Goal: Task Accomplishment & Management: Complete application form

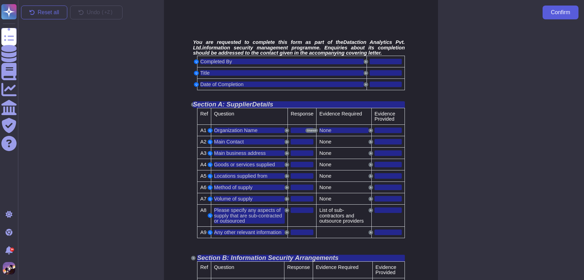
click at [552, 15] on span "Confirm" at bounding box center [560, 13] width 19 height 6
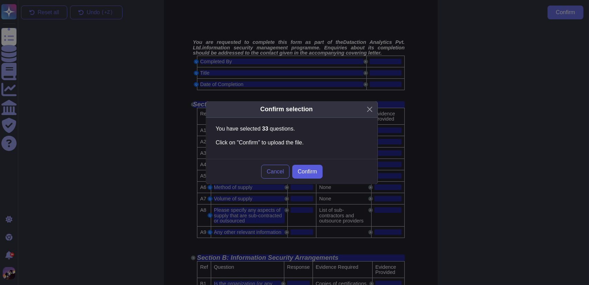
click at [311, 170] on span "Confirm" at bounding box center [307, 172] width 19 height 6
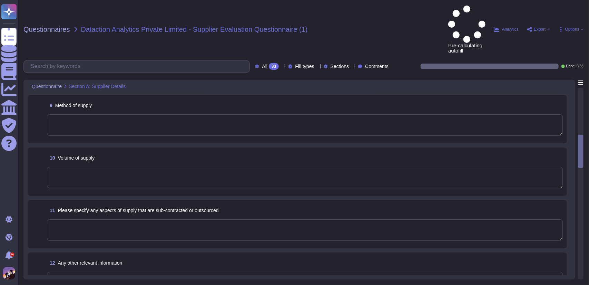
scroll to position [415, 0]
click at [388, 114] on textarea at bounding box center [305, 124] width 516 height 21
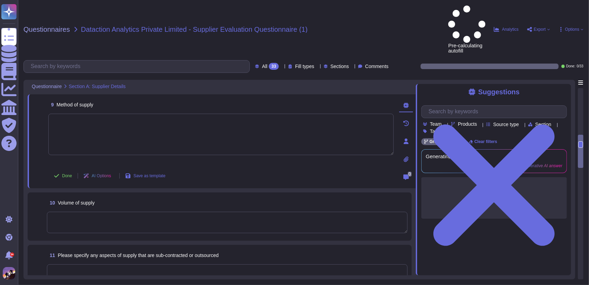
click at [332, 22] on div "Questionnaires Dataction Analytics Private Limited - Supplier Evaluation Questi…" at bounding box center [303, 142] width 571 height 285
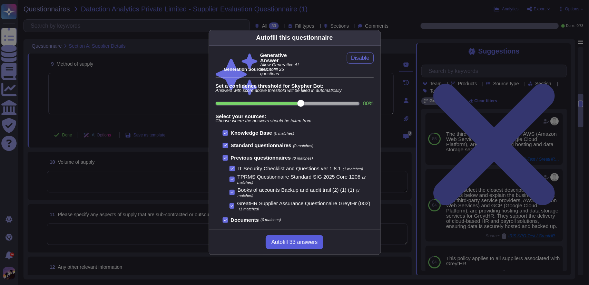
click at [295, 240] on span "Autofill 33 answers" at bounding box center [294, 242] width 46 height 6
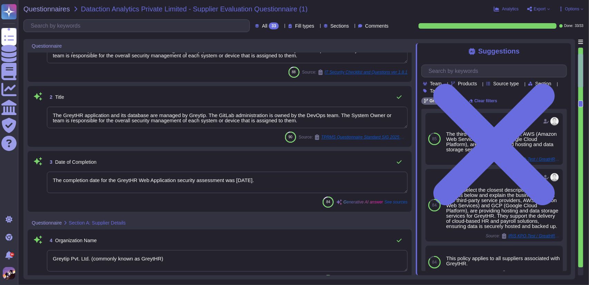
type textarea "Please select the name of the Application Owner who handles the supplier's day …"
type textarea "Grape Garden [STREET_ADDRESS]"
type textarea "The GreytHR application and its database are managed by Greytip. The GitLab adm…"
type textarea "The completion date for the GreytHR Web Application security assessment was [DA…"
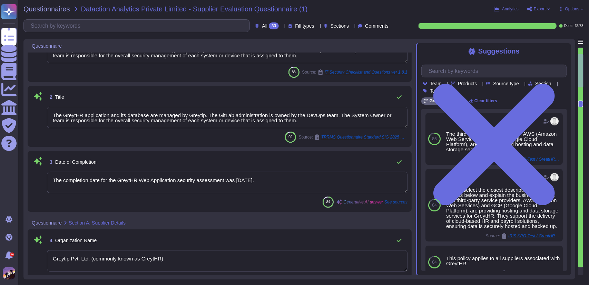
type textarea "Greytip Pvt. Ltd. (commonly known as GreytHR)"
type textarea "GreytHR supplies cloud-based HR and payroll management software, which includes…"
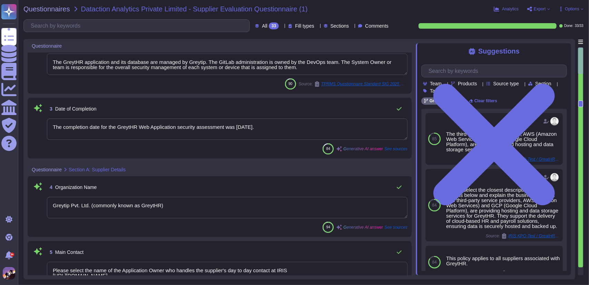
scroll to position [0, 0]
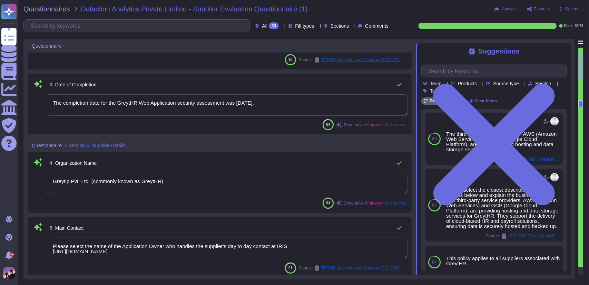
type textarea "GreytHR supplies cloud-based HR and payroll management software, which includes…"
type textarea "GreytHR serves clients across various locations in [GEOGRAPHIC_DATA], including…"
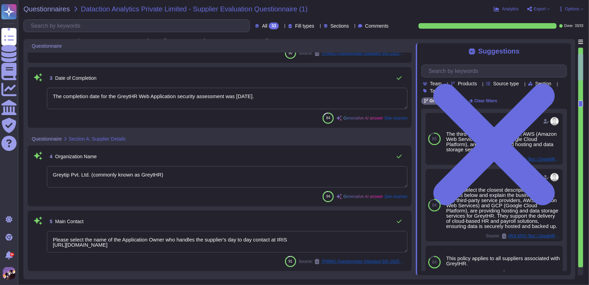
type textarea "GreytHR supplies cloud-based HR and payroll management software, which includes…"
type textarea "GreytHR serves clients across various locations in [GEOGRAPHIC_DATA], including…"
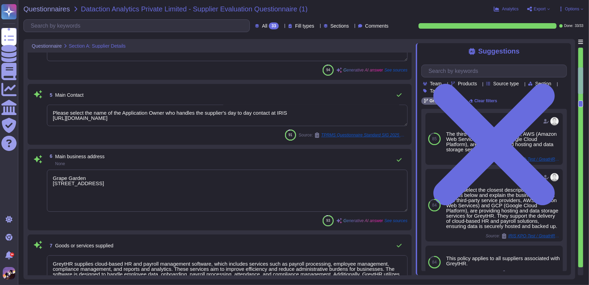
type textarea "The third-party service providers, AWS (Amazon Web Services) and GCP (Google Cl…"
type textarea "GreytHR has approximately 700+ employees and has grown at an exponential rate w…"
type textarea "The third-party service providers, AWS (Amazon Web Services) and GCP (Google Cl…"
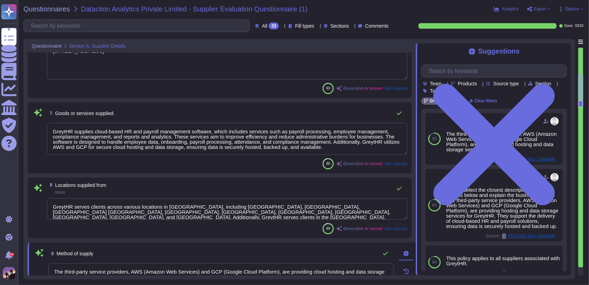
scroll to position [363, 0]
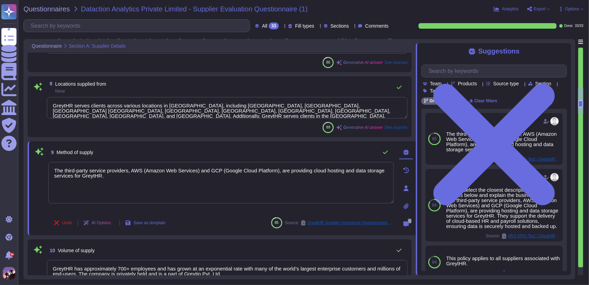
type textarea "Please refer to attachment 'A'."
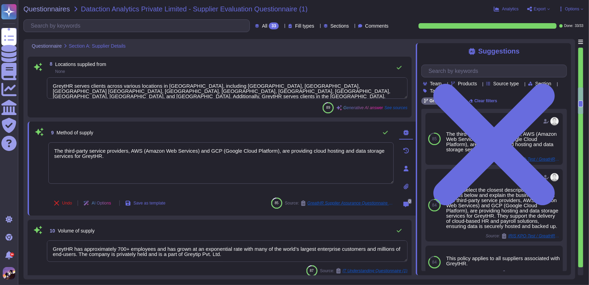
type textarea "Yes, the organization is certified to the ISO/IEC 27001 standard, which is alig…"
click at [231, 201] on div "Undo AI Options Save as template 85 Source: GreatHR Supplier Assurance Question…" at bounding box center [220, 203] width 345 height 17
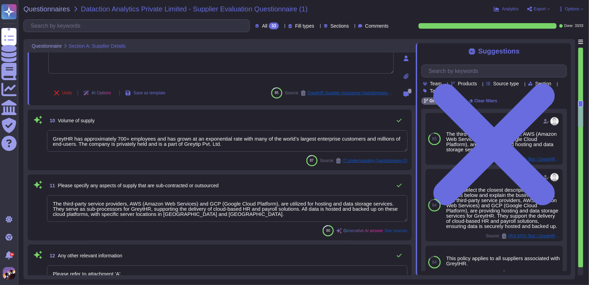
type textarea "Yes, we have a formal risk management process in place that includes identifyin…"
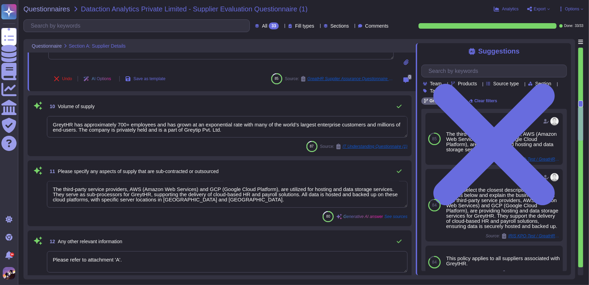
scroll to position [714, 0]
type textarea "Yes, we have an Information Security Management System (ISMS) in place that com…"
type textarea "Yes, we have documented information security plans and procedures, including th…"
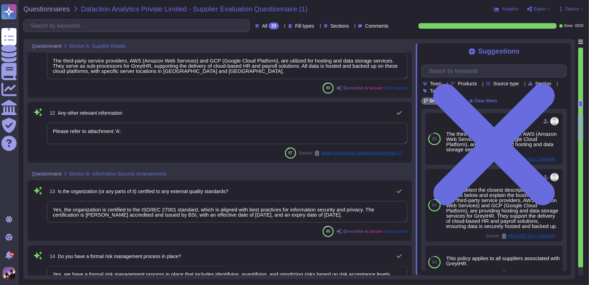
click at [183, 140] on textarea "Please refer to attachment 'A'." at bounding box center [227, 133] width 361 height 21
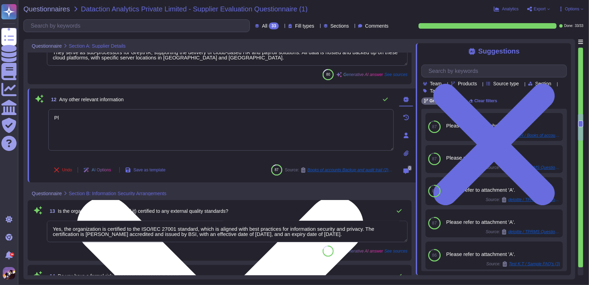
type textarea "P"
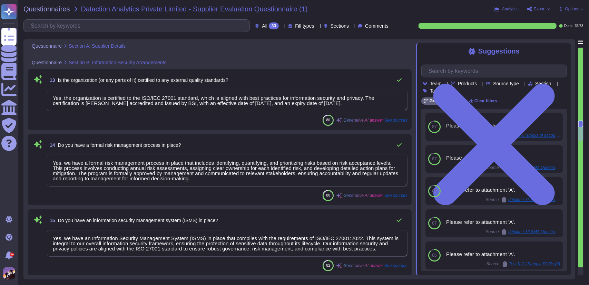
type textarea "Yes, we have a dedicated internal audit function that operates independently fr…"
type textarea "Please refer to attachment 'A'."
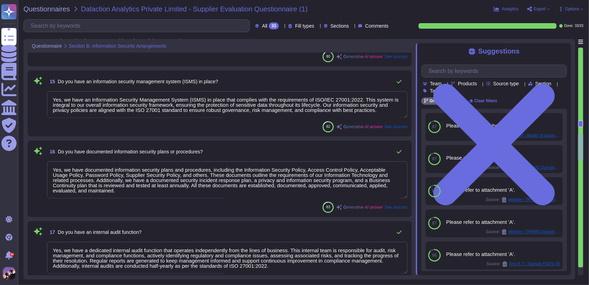
type textarea "Yes, we conduct ongoing risk assessments of our suppliers. This includes perfor…"
type textarea "Yes, we have a third-party risk management program that includes a dedicated In…"
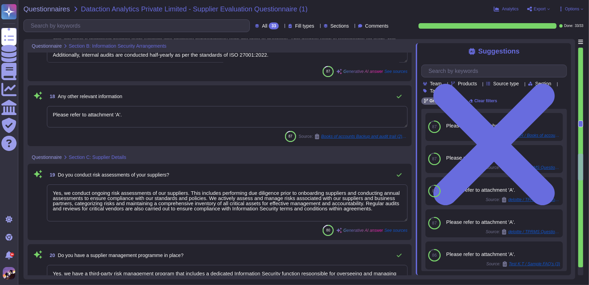
type textarea "Lor, ip dolors ame consecte ad eli seddoeius’ temporincid utlabore etdolore mag…"
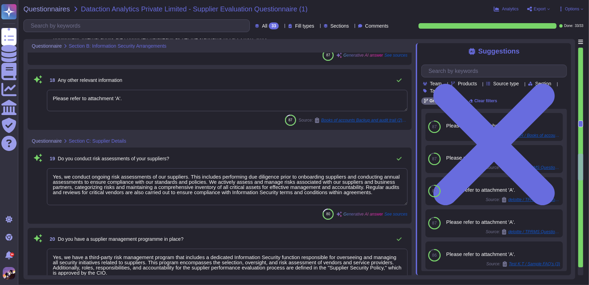
type textarea "Please refer to attachment 'A'."
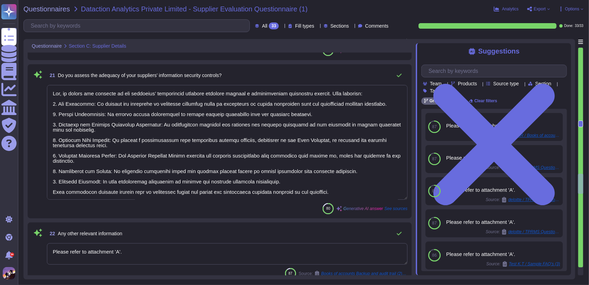
type textarea "Access control is managed across systems through a structured process that incl…"
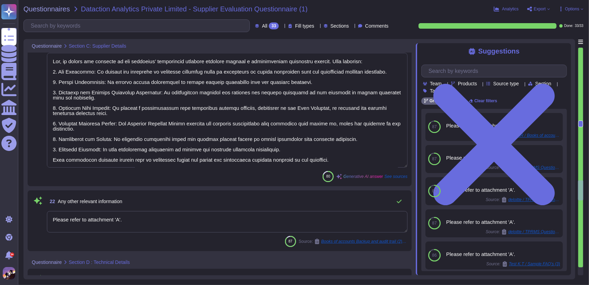
scroll to position [0, 0]
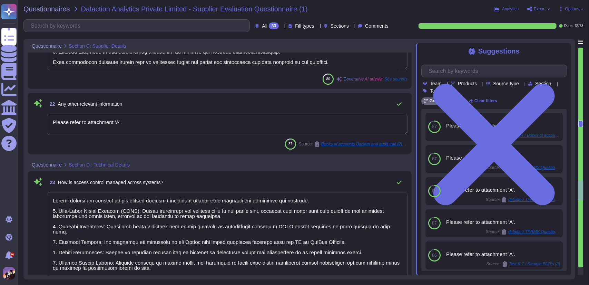
type textarea "Our vulnerability management process is structured and comprehensive, encompass…"
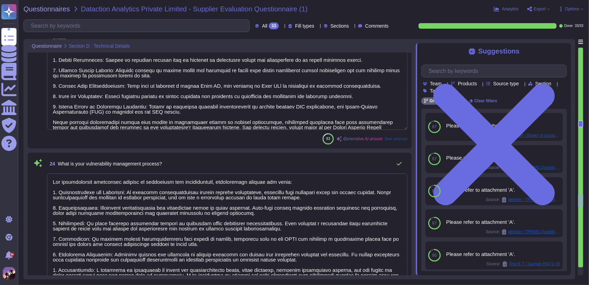
type textarea "Data segregation in our multi-tenant environments is ensured through a multi-te…"
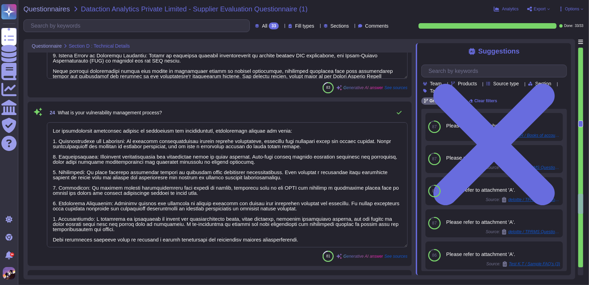
type textarea "Our disaster recovery (DR) and high availability (HA) mechanisms include the fo…"
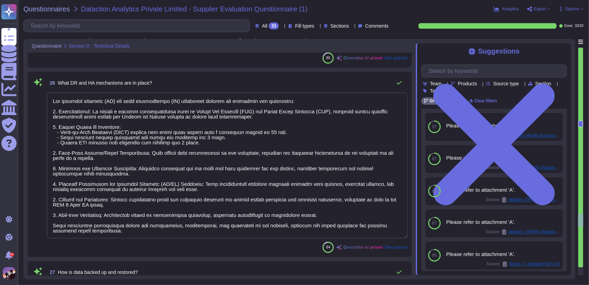
type textarea "Data is backed up through a comprehensive strategy that includes the following …"
type textarea "Due to confidentiality, we are unable to share a copy of the current network di…"
type textarea "Sensitive data is encrypted at rest using AES-256 encryption, which is a widely…"
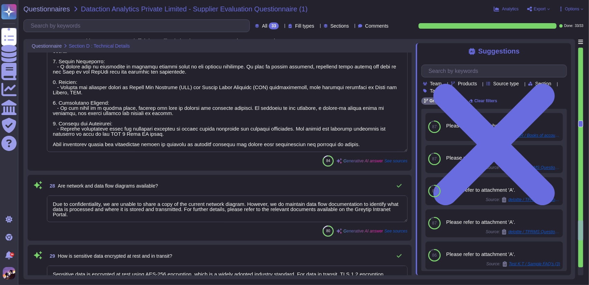
type textarea "We adhere to secure coding practices that align with OWASP secure coding guidel…"
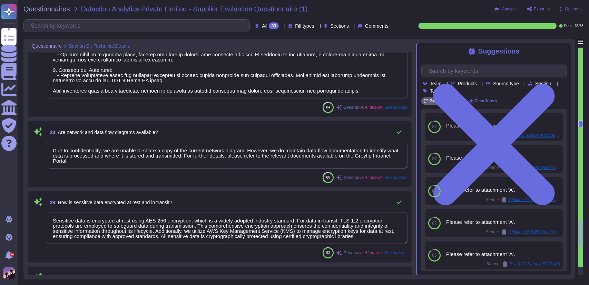
type textarea "Data retention and deletion are handled through a structured process as outline…"
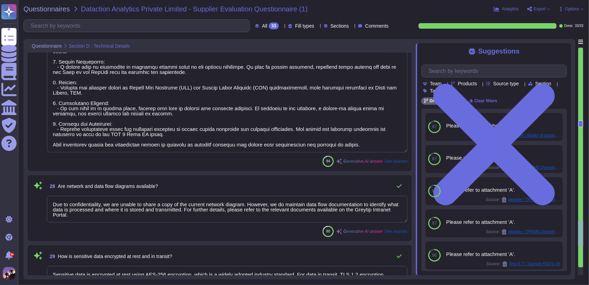
scroll to position [2331, 0]
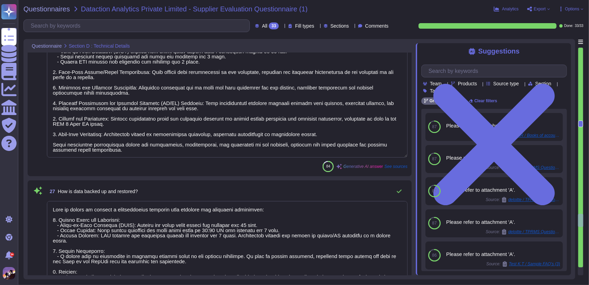
type textarea "Data segregation in our multi-tenant environments is ensured through a multi-te…"
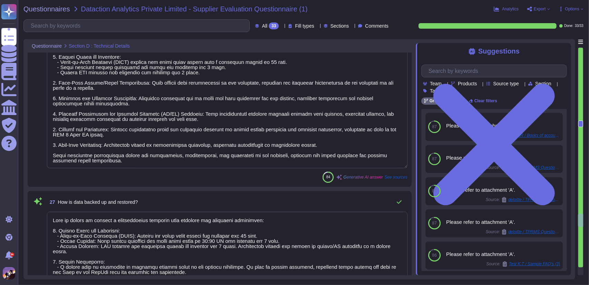
scroll to position [2092, 0]
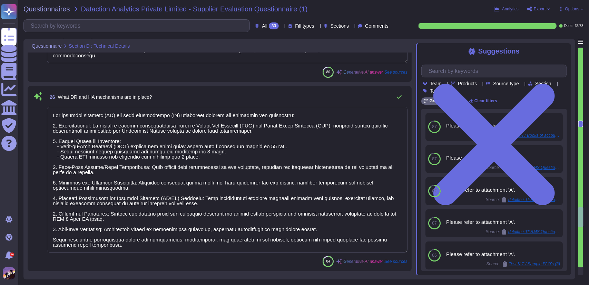
type textarea "Our vulnerability management process is structured and comprehensive, encompass…"
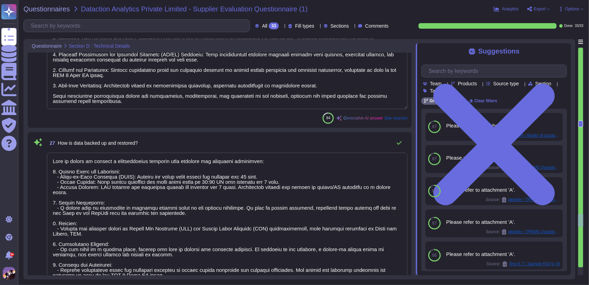
type textarea "Due to confidentiality, we are unable to share a copy of the current network di…"
type textarea "Sensitive data is encrypted at rest using AES-256 encryption, which is a widely…"
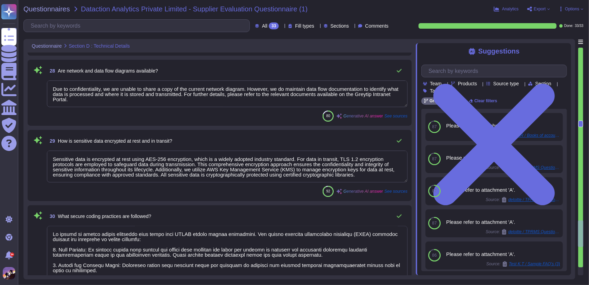
type textarea "We adhere to secure coding practices that align with OWASP secure coding guidel…"
type textarea "Data retention and deletion are handled through a structured process as outline…"
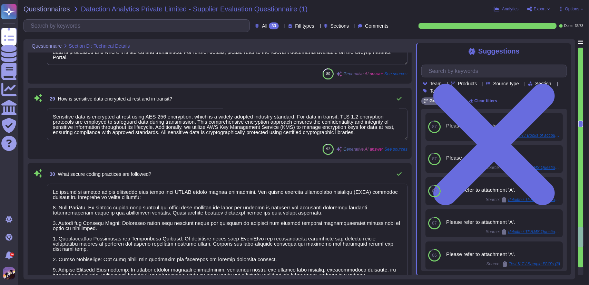
type textarea "The tools used for monitoring and alerting include: 1. Wazuh - a Security Infor…"
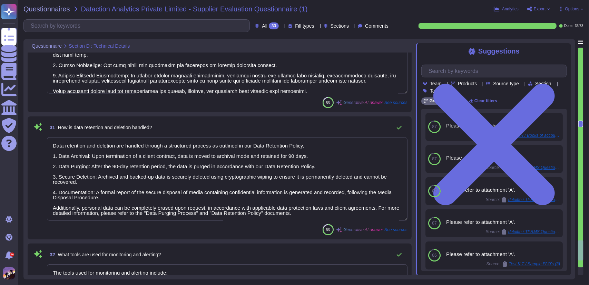
type textarea "Our incident response plan is comprehensive and includes the following key step…"
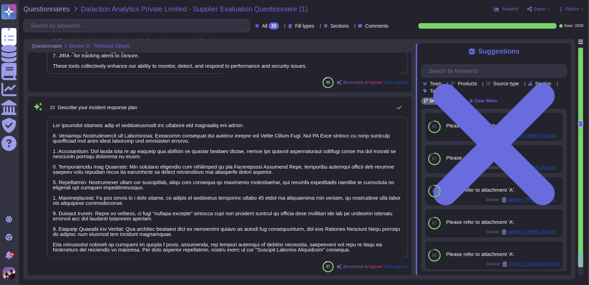
scroll to position [0, 0]
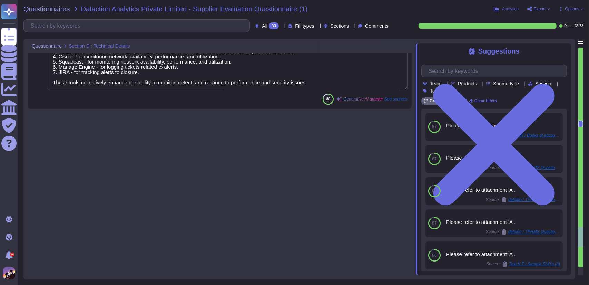
type textarea "Data is backed up through a comprehensive strategy that includes the following …"
type textarea "Due to confidentiality, we are unable to share a copy of the current network di…"
type textarea "Sensitive data is encrypted at rest using AES-256 encryption, which is a widely…"
type textarea "We adhere to secure coding practices that align with OWASP secure coding guidel…"
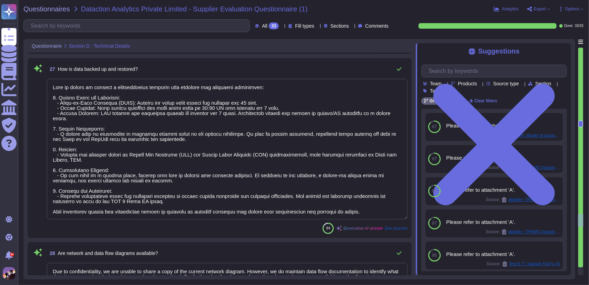
type textarea "Data segregation in our multi-tenant environments is ensured through a multi-te…"
type textarea "Our disaster recovery (DR) and high availability (HA) mechanisms include the fo…"
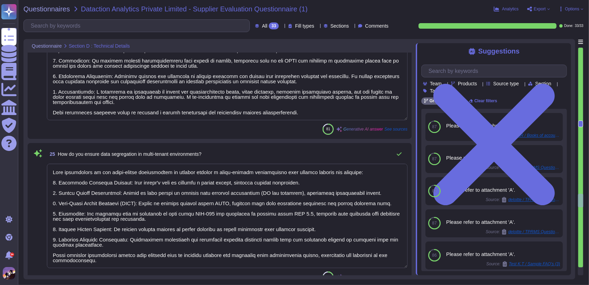
type textarea "Access control is managed across systems through a structured process that incl…"
type textarea "Our vulnerability management process is structured and comprehensive, encompass…"
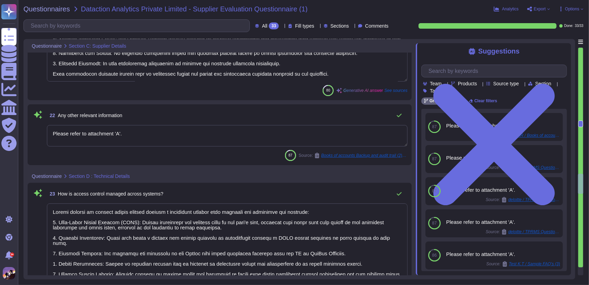
type textarea "Yes, we conduct ongoing risk assessments of our suppliers. This includes perfor…"
type textarea "Yes, we have a third-party risk management program that includes a dedicated In…"
type textarea "Lor, ip dolors ame consecte ad eli seddoeius’ temporincid utlabore etdolore mag…"
type textarea "Please refer to attachment 'A'."
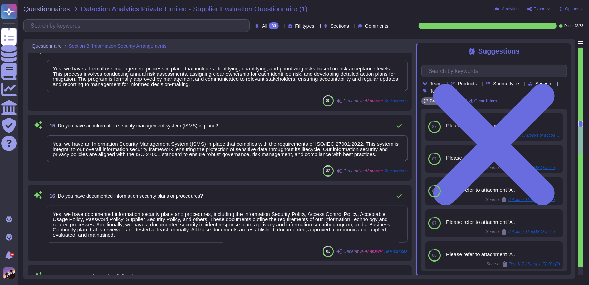
scroll to position [439, 0]
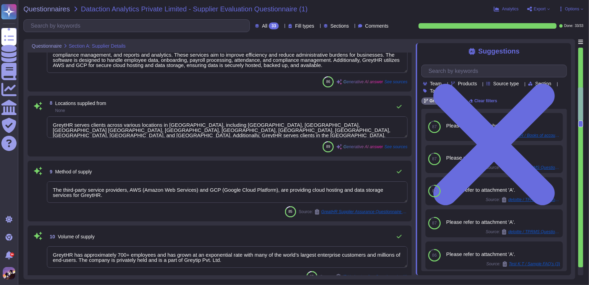
type textarea "Please select the name of the Application Owner who handles the supplier's day …"
type textarea "Grape Garden [STREET_ADDRESS]"
type textarea "GreytHR supplies cloud-based HR and payroll management software, which includes…"
type textarea "GreytHR serves clients across various locations in [GEOGRAPHIC_DATA], including…"
type textarea "The third-party service providers, AWS (Amazon Web Services) and GCP (Google Cl…"
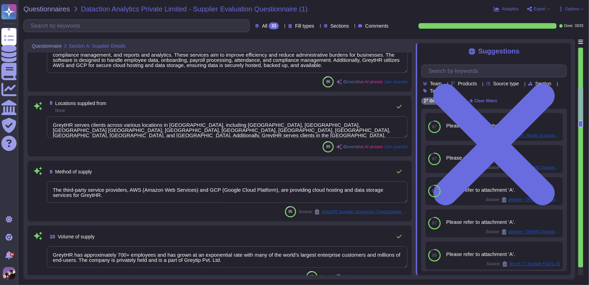
type textarea "GreytHR has approximately 700+ employees and has grown at an exponential rate w…"
type textarea "The third-party service providers, AWS (Amazon Web Services) and GCP (Google Cl…"
type textarea "Please refer to attachment 'A'."
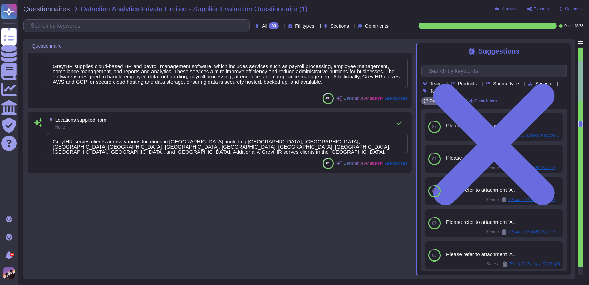
scroll to position [0, 0]
type textarea "The GreytHR application and its database are managed by Greytip. The GitLab adm…"
type textarea "The completion date for the GreytHR Web Application security assessment was [DA…"
type textarea "Greytip Pvt. Ltd. (commonly known as GreytHR)"
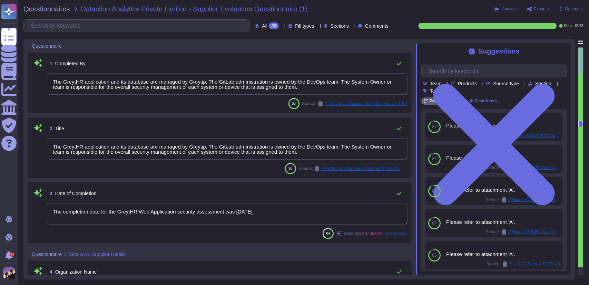
click at [542, 6] on div "Analytics Export Options" at bounding box center [515, 9] width 135 height 7
click at [542, 10] on span "Export" at bounding box center [540, 9] width 12 height 4
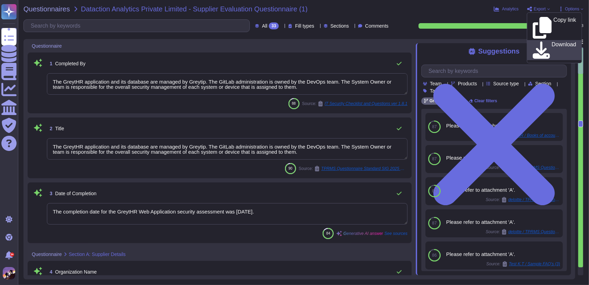
click at [552, 42] on p "Download" at bounding box center [564, 50] width 25 height 17
